Goal: Transaction & Acquisition: Purchase product/service

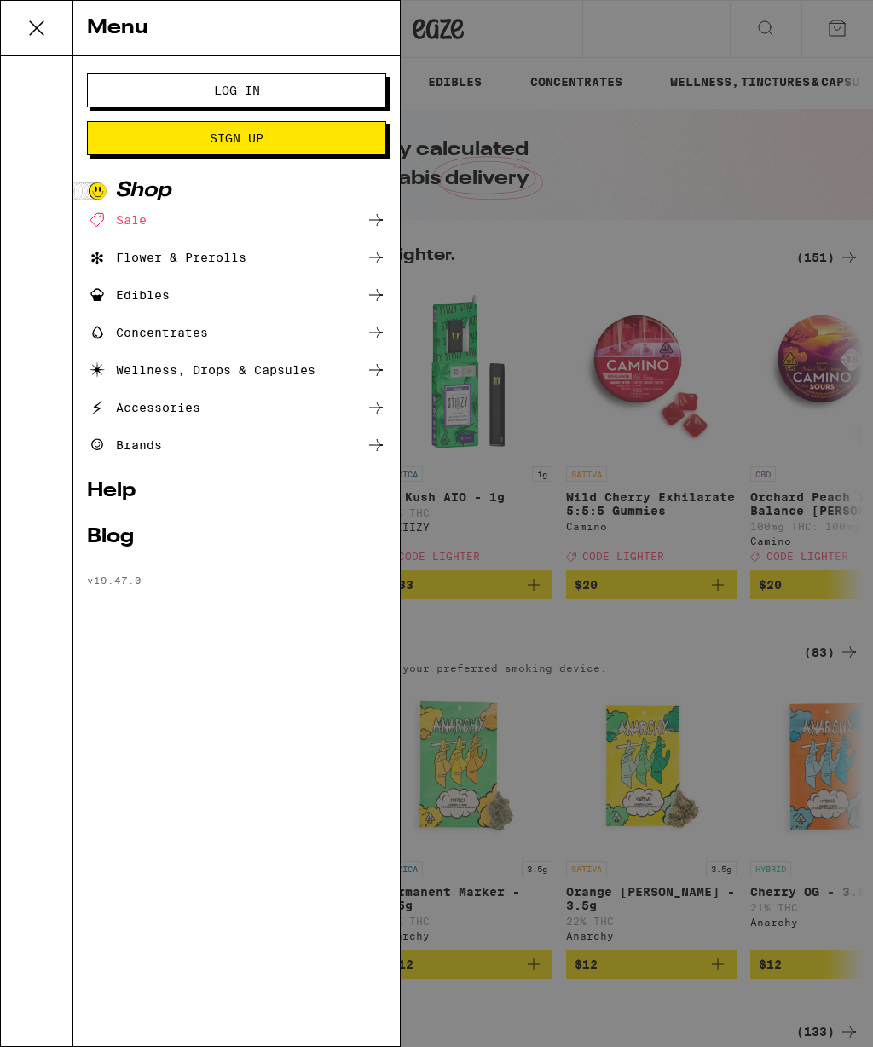
click at [209, 77] on button "Log In" at bounding box center [236, 90] width 299 height 34
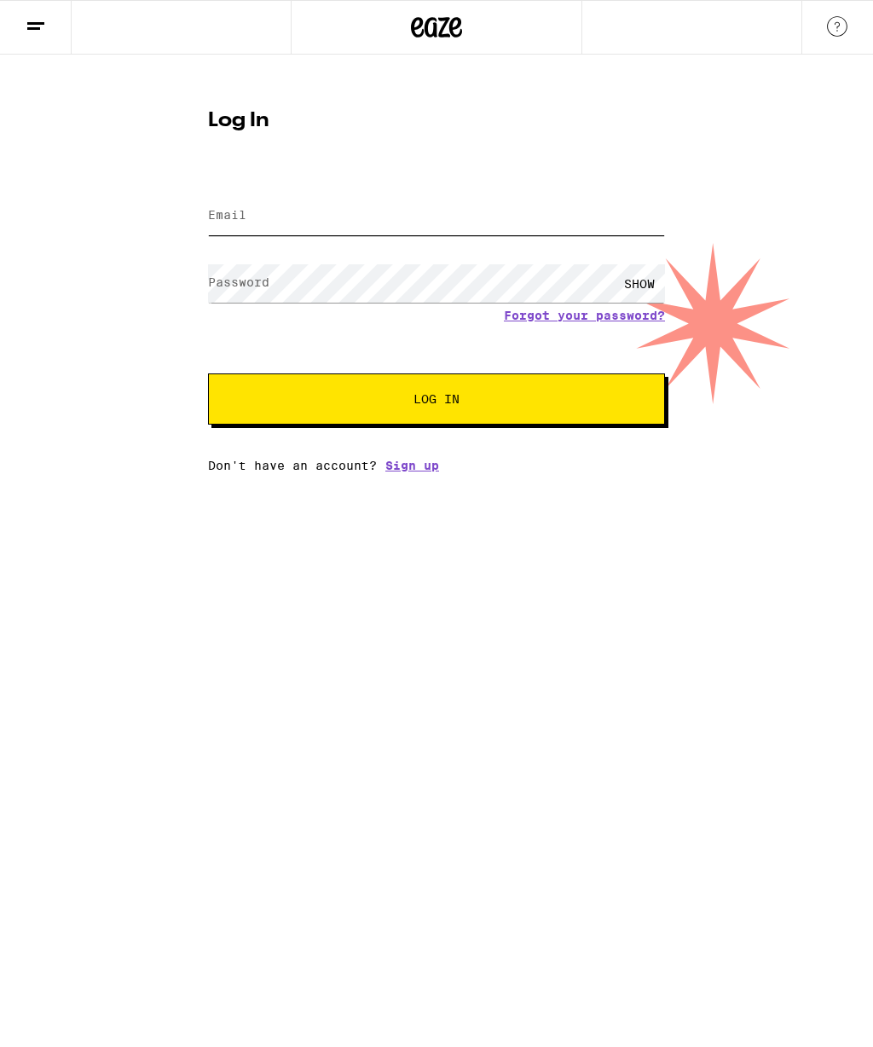
click at [280, 214] on input "Email" at bounding box center [436, 216] width 457 height 38
type input "[EMAIL_ADDRESS][DOMAIN_NAME]"
click at [436, 404] on button "Log In" at bounding box center [436, 398] width 457 height 51
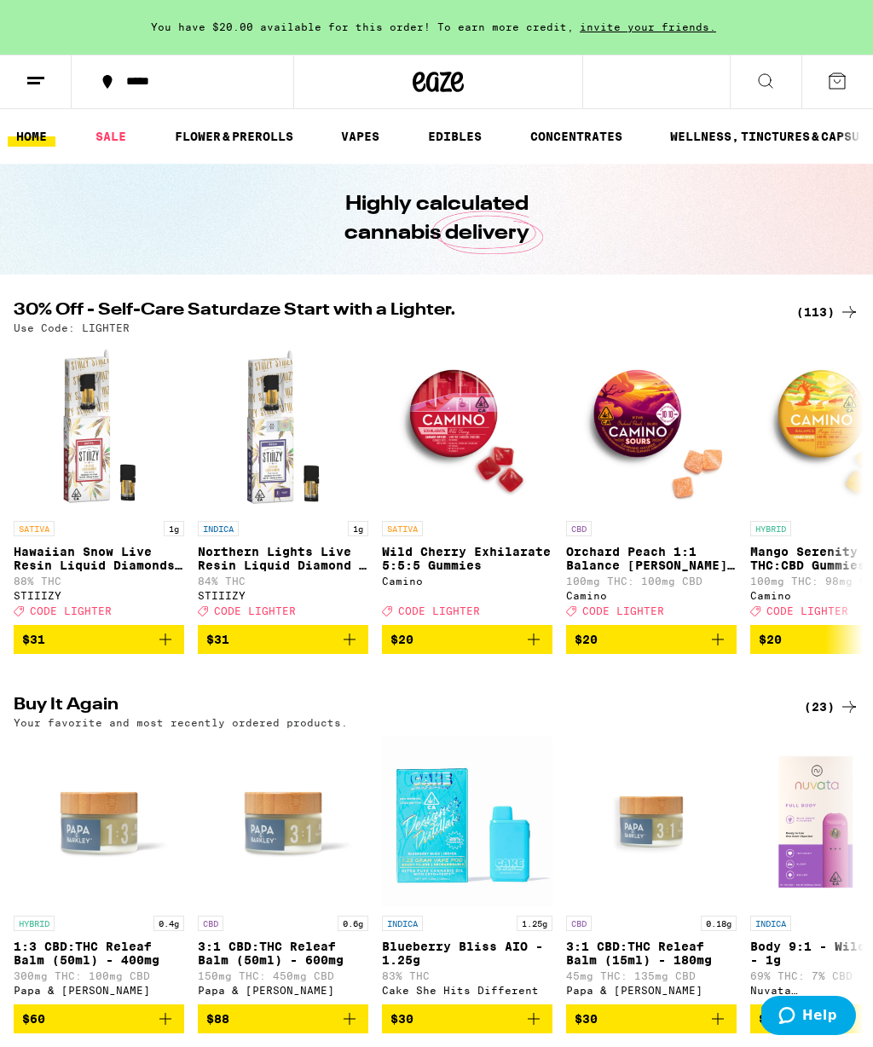
click at [814, 308] on div "(113)" at bounding box center [827, 312] width 63 height 20
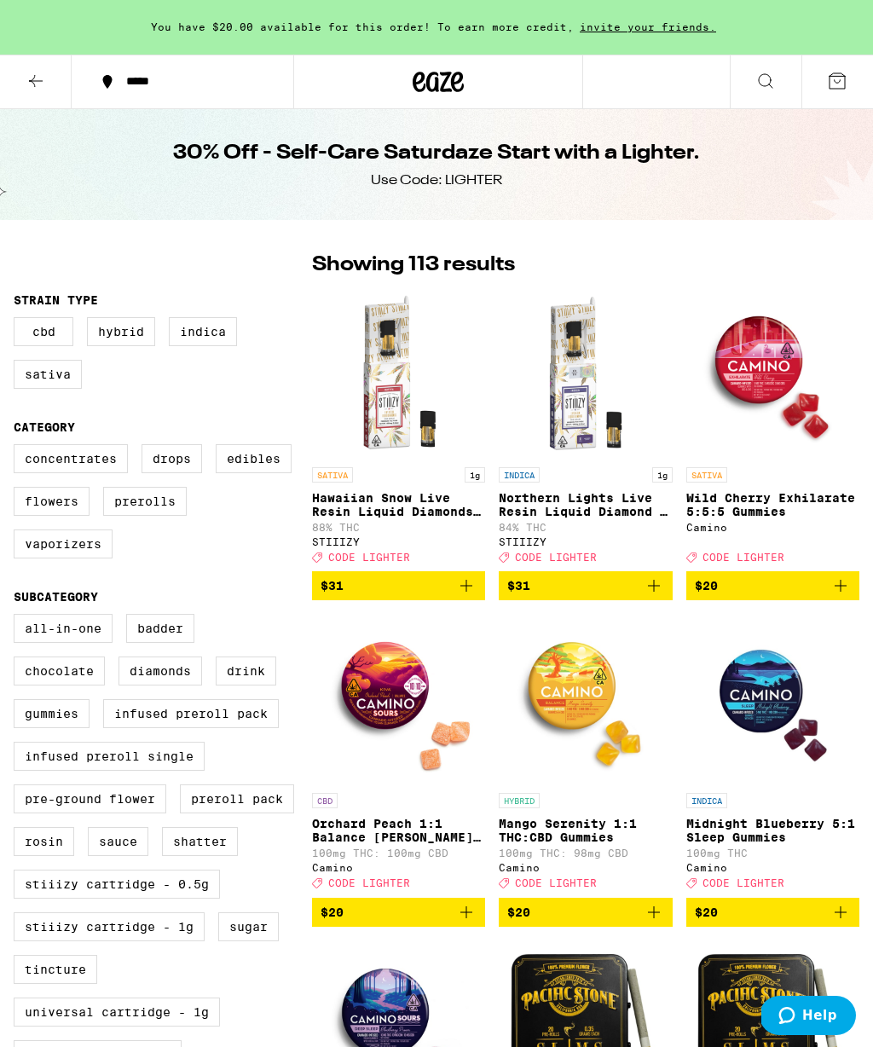
click at [214, 336] on label "Indica" at bounding box center [203, 331] width 68 height 29
click at [18, 320] on input "Indica" at bounding box center [17, 320] width 1 height 1
checkbox input "true"
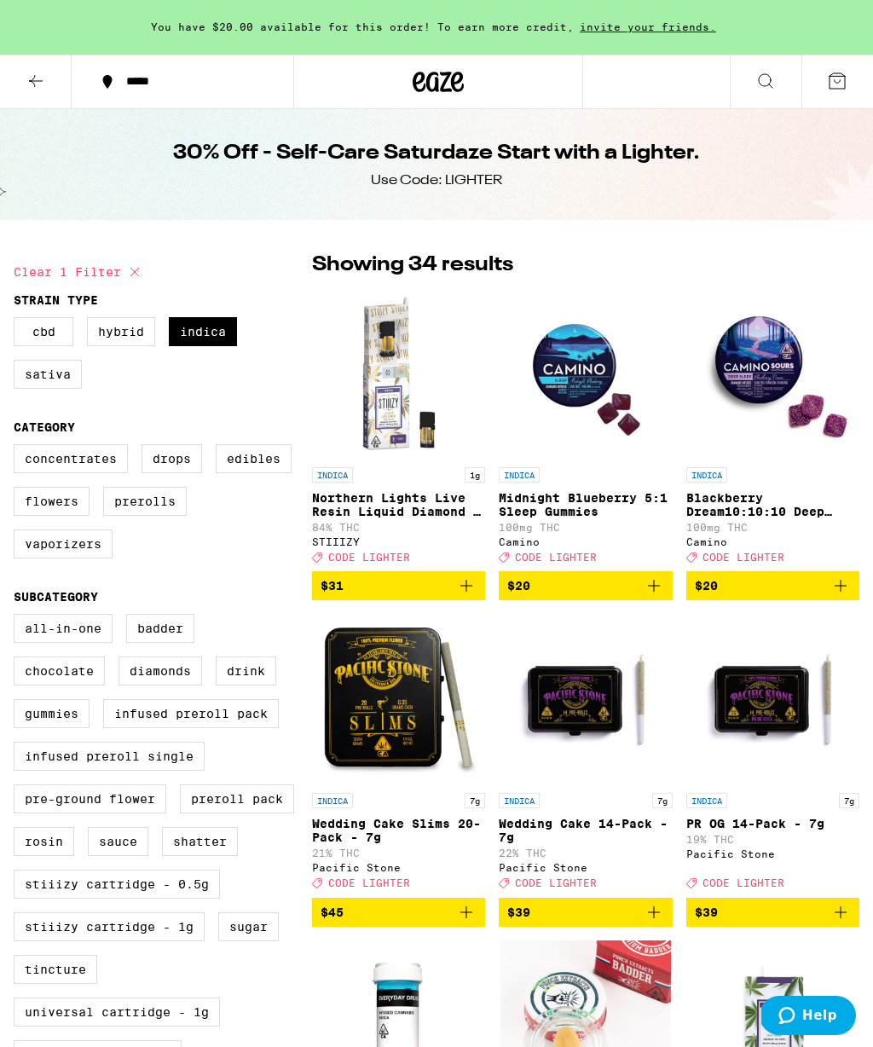
click at [62, 473] on label "Concentrates" at bounding box center [71, 458] width 114 height 29
click at [18, 447] on input "Concentrates" at bounding box center [17, 447] width 1 height 1
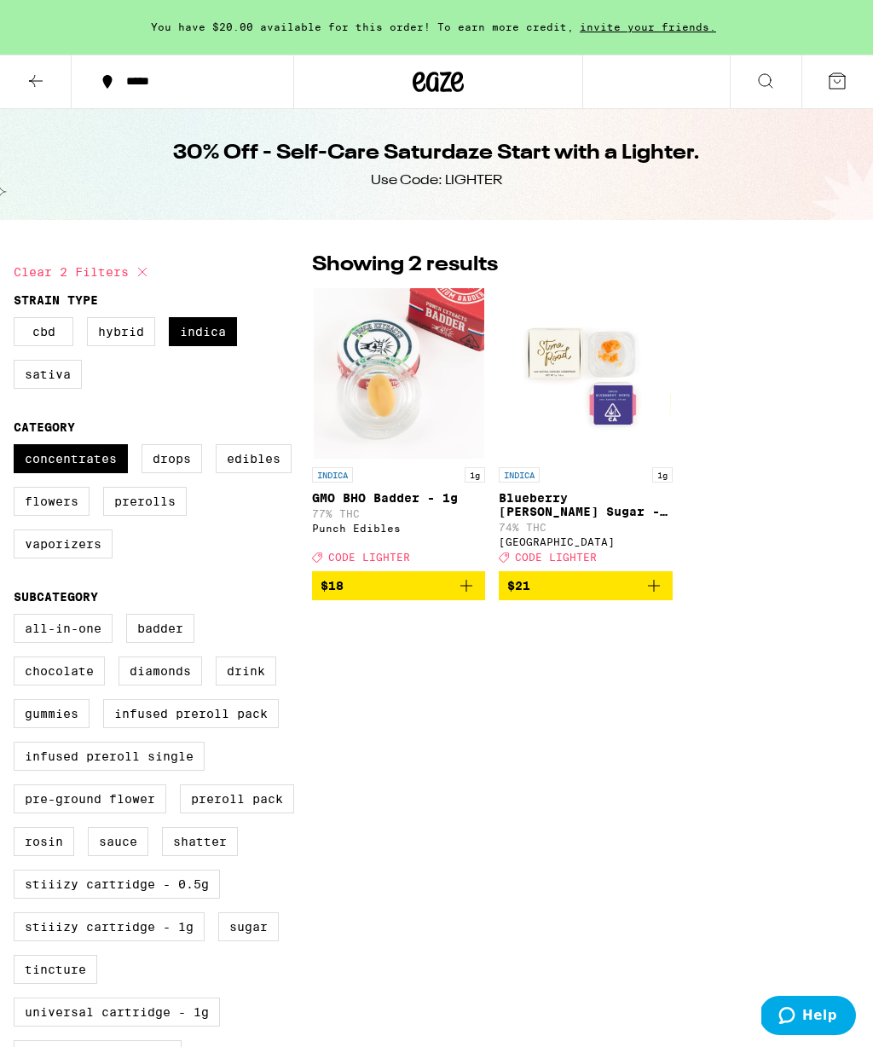
click at [57, 473] on label "Concentrates" at bounding box center [71, 458] width 114 height 29
click at [18, 447] on input "Concentrates" at bounding box center [17, 447] width 1 height 1
checkbox input "false"
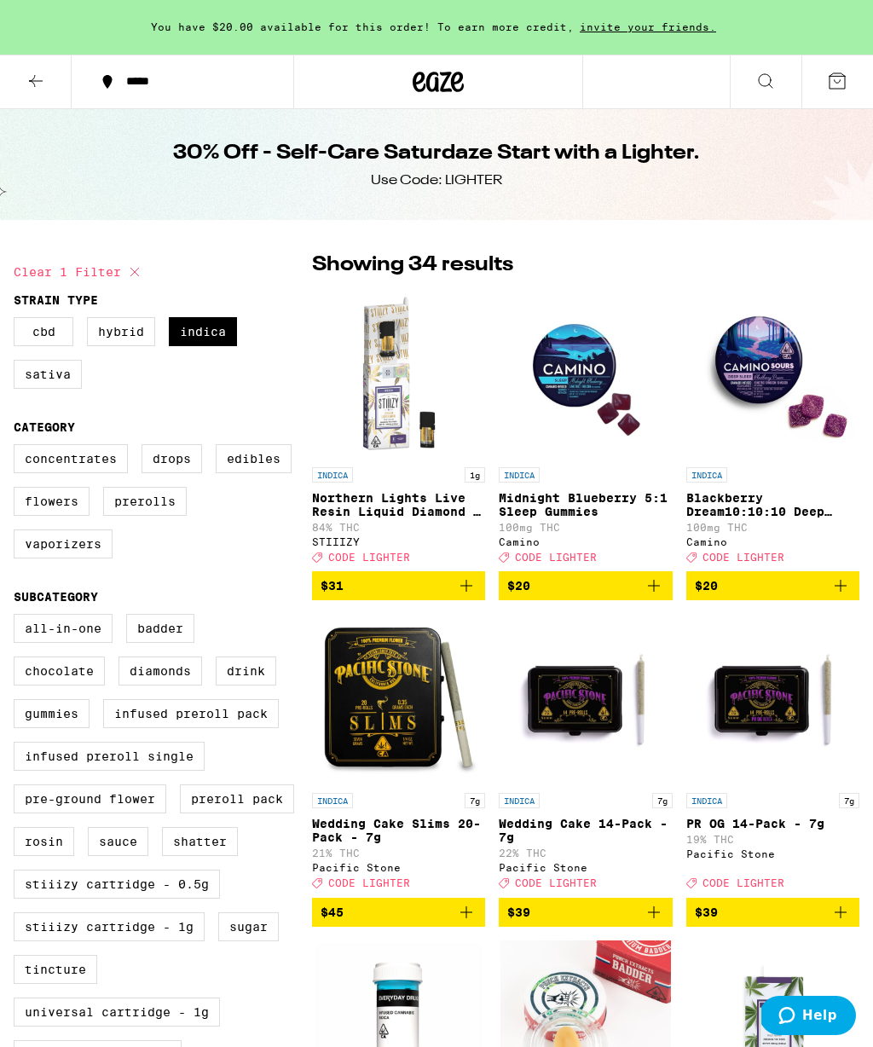
click at [214, 333] on label "Indica" at bounding box center [203, 331] width 68 height 29
click at [18, 320] on input "Indica" at bounding box center [17, 320] width 1 height 1
checkbox input "false"
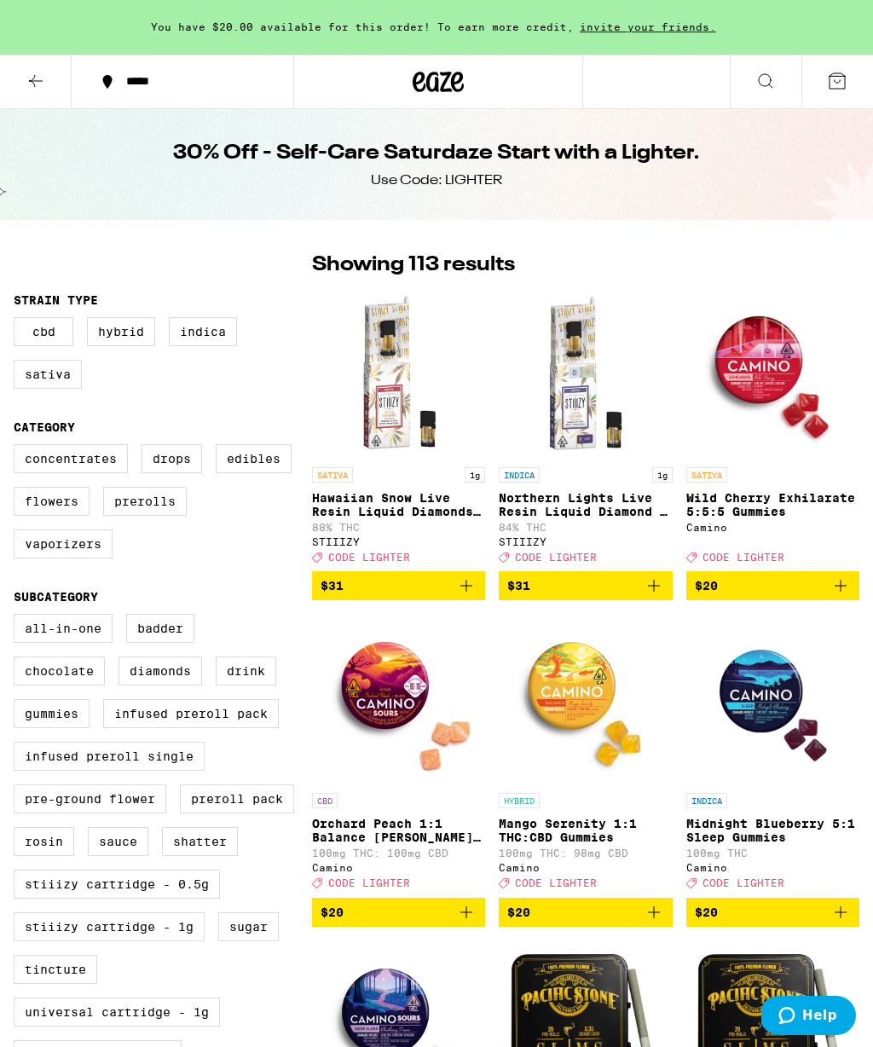
click at [26, 80] on icon at bounding box center [36, 81] width 20 height 20
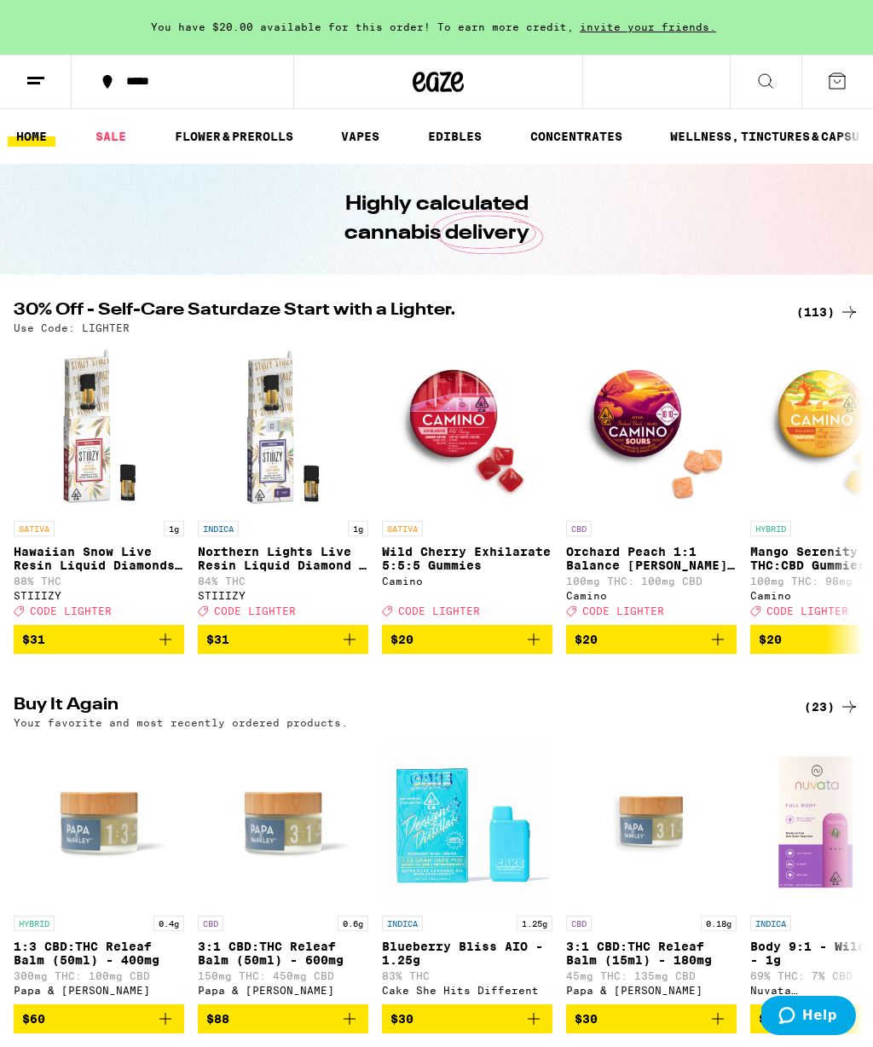
click at [615, 130] on link "CONCENTRATES" at bounding box center [576, 136] width 109 height 20
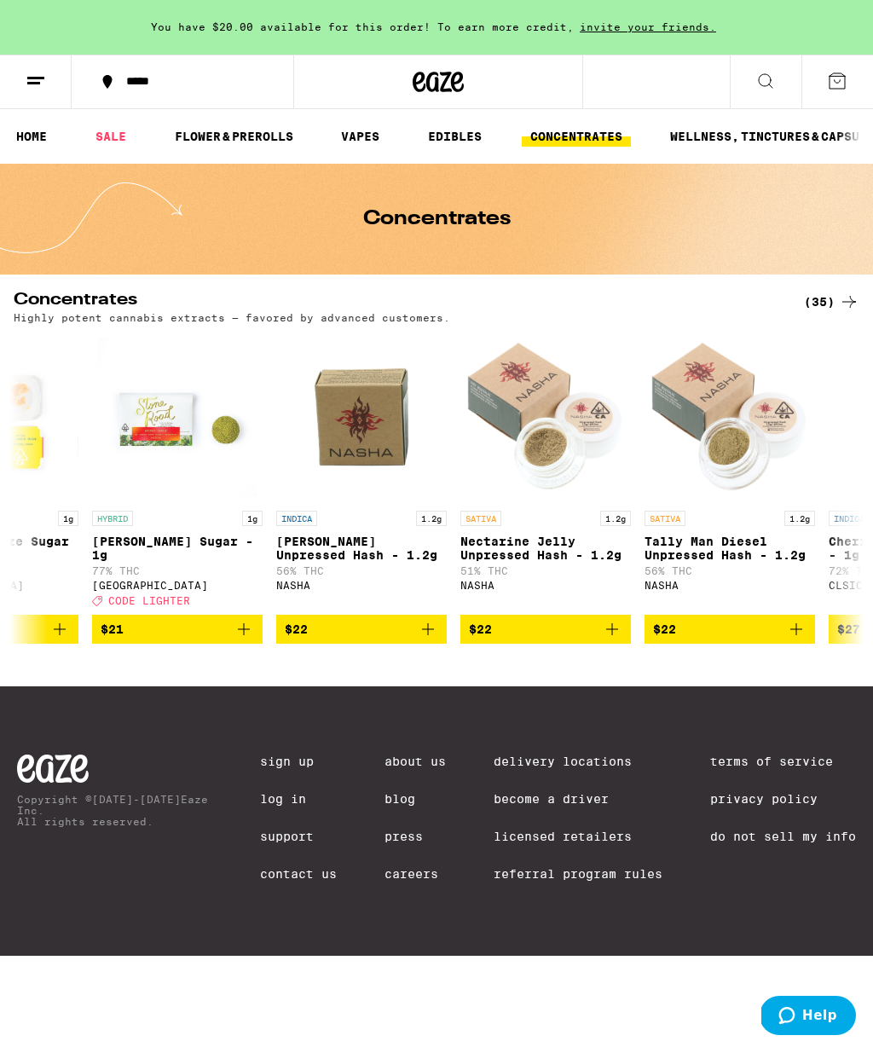
scroll to position [0, 2680]
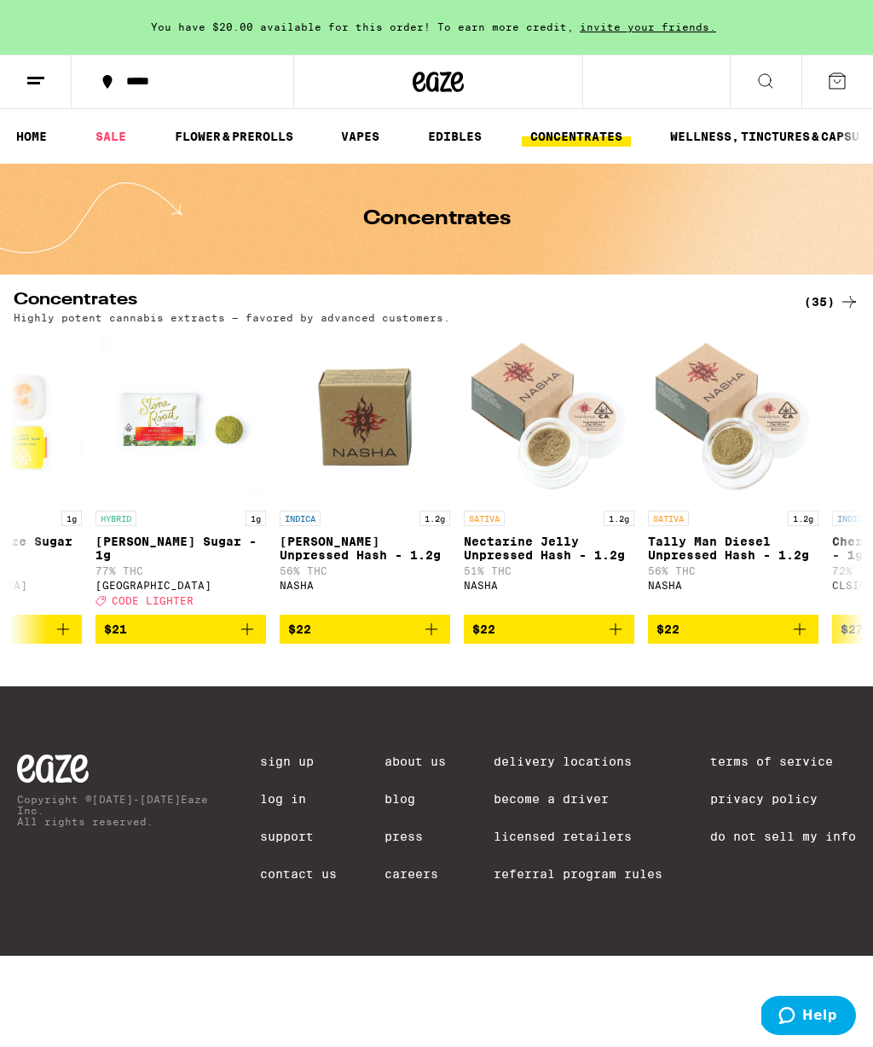
click at [112, 134] on link "SALE" at bounding box center [111, 136] width 48 height 20
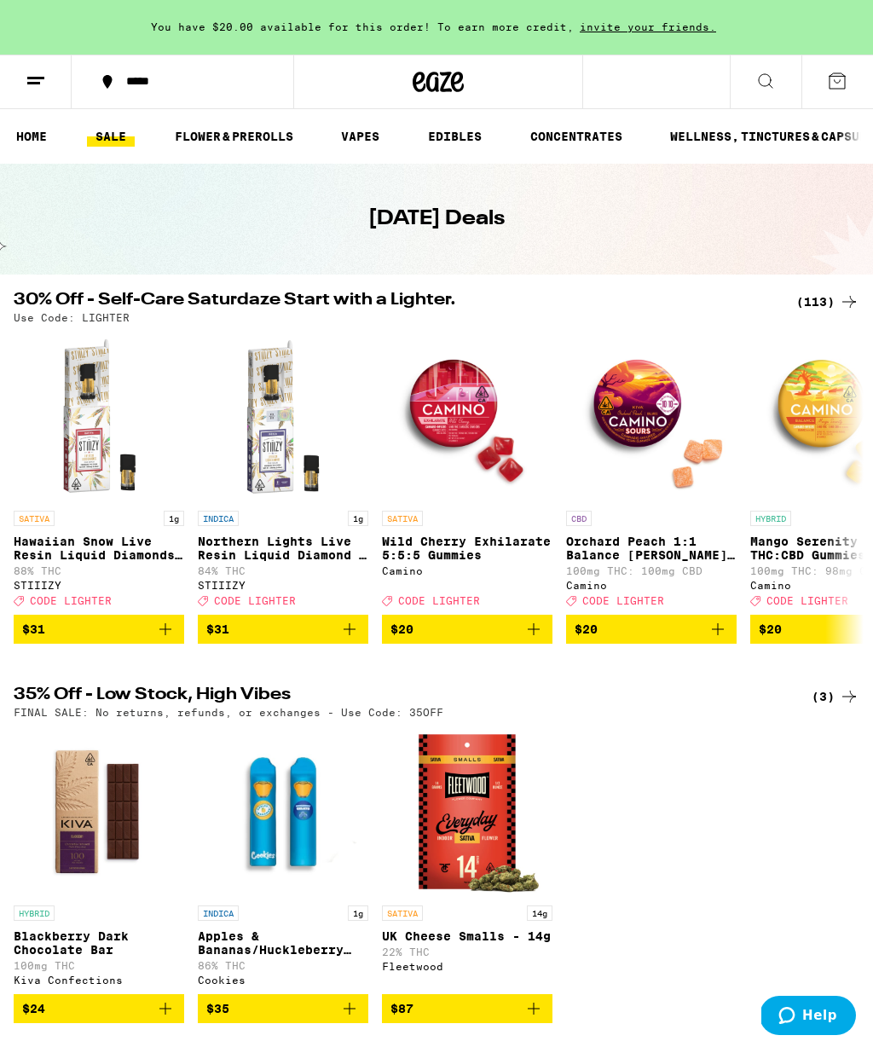
click at [811, 297] on div "(113)" at bounding box center [827, 301] width 63 height 20
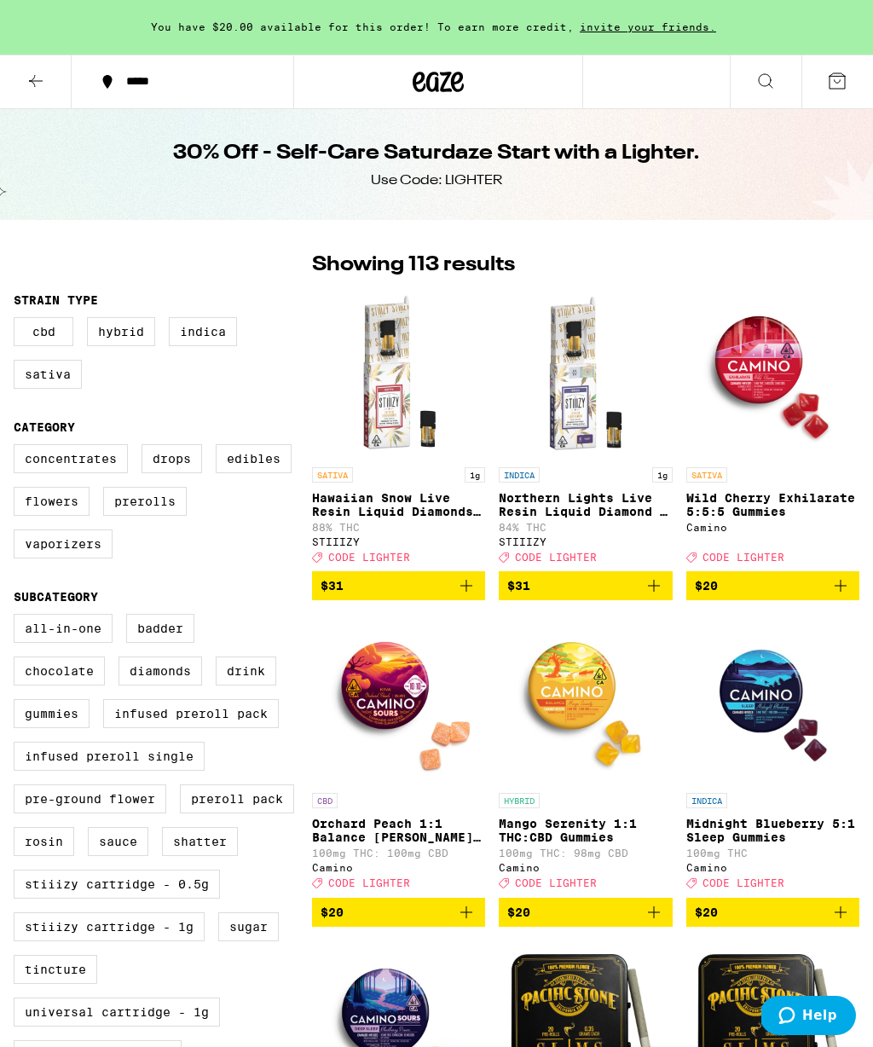
click at [33, 86] on icon at bounding box center [36, 81] width 20 height 20
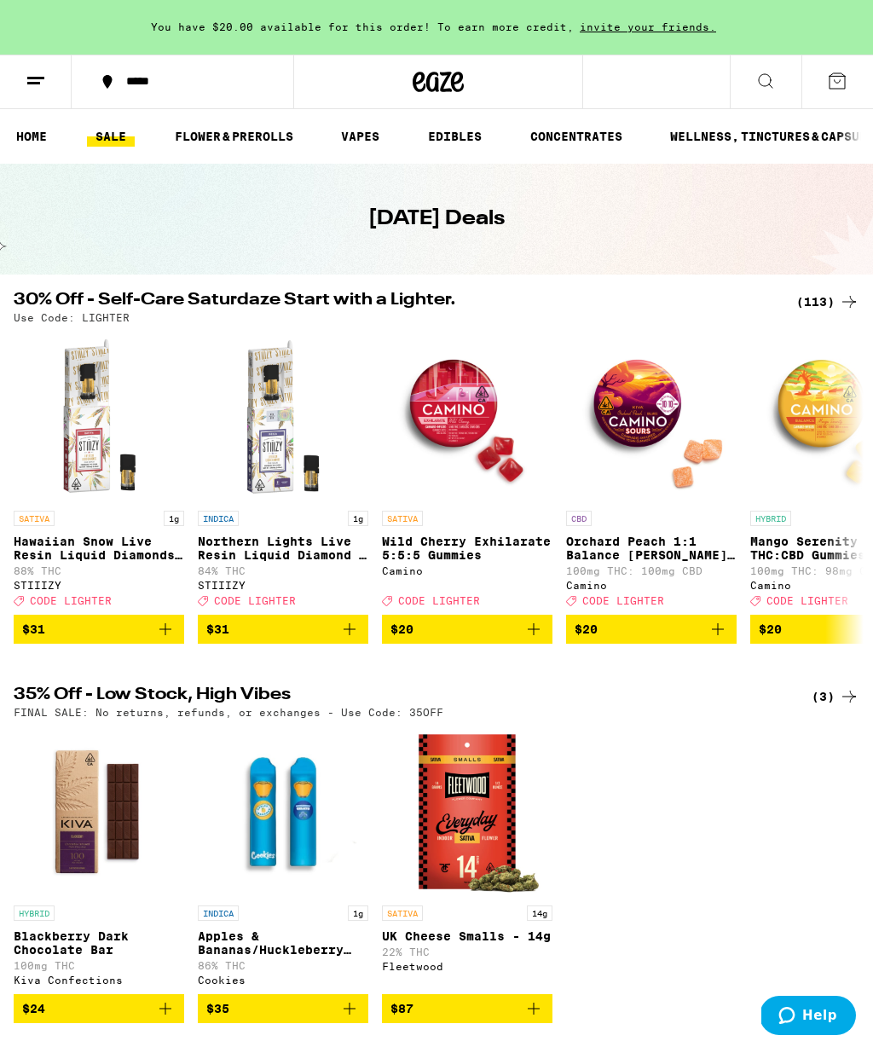
click at [780, 133] on link "WELLNESS, TINCTURES & CAPSULES" at bounding box center [775, 136] width 229 height 20
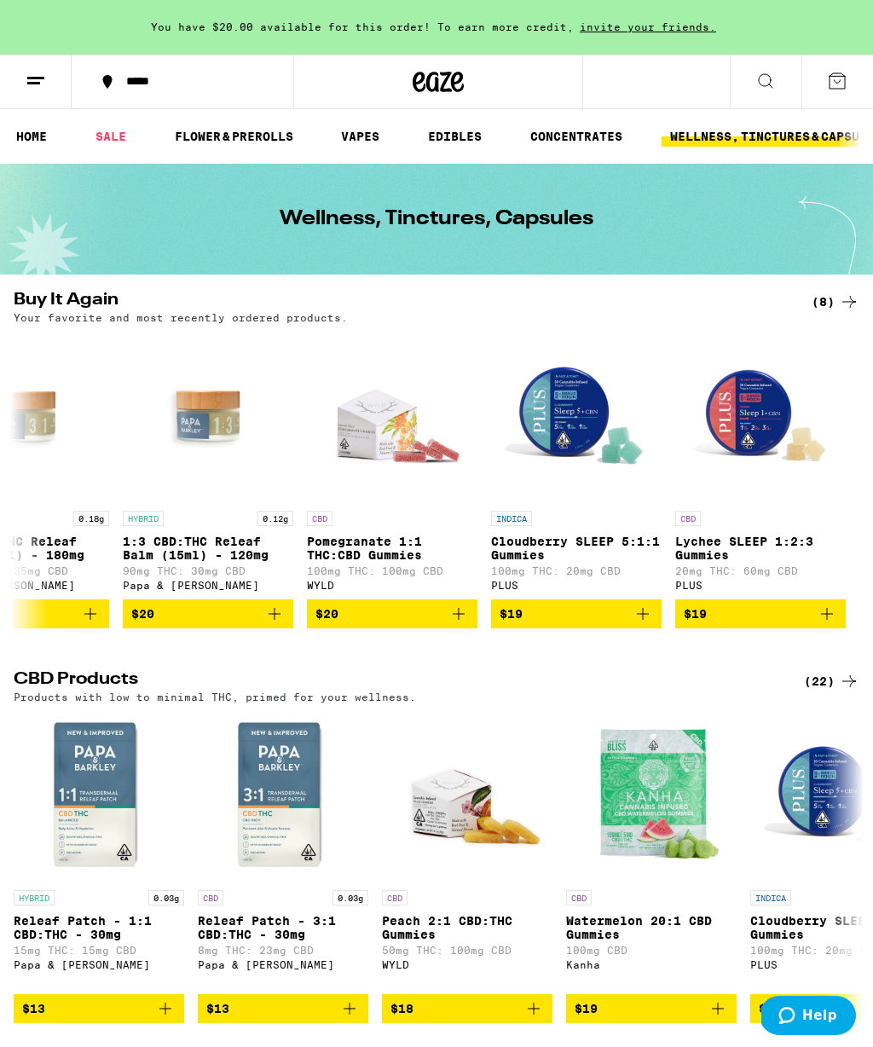
scroll to position [0, 627]
